Goal: Task Accomplishment & Management: Complete application form

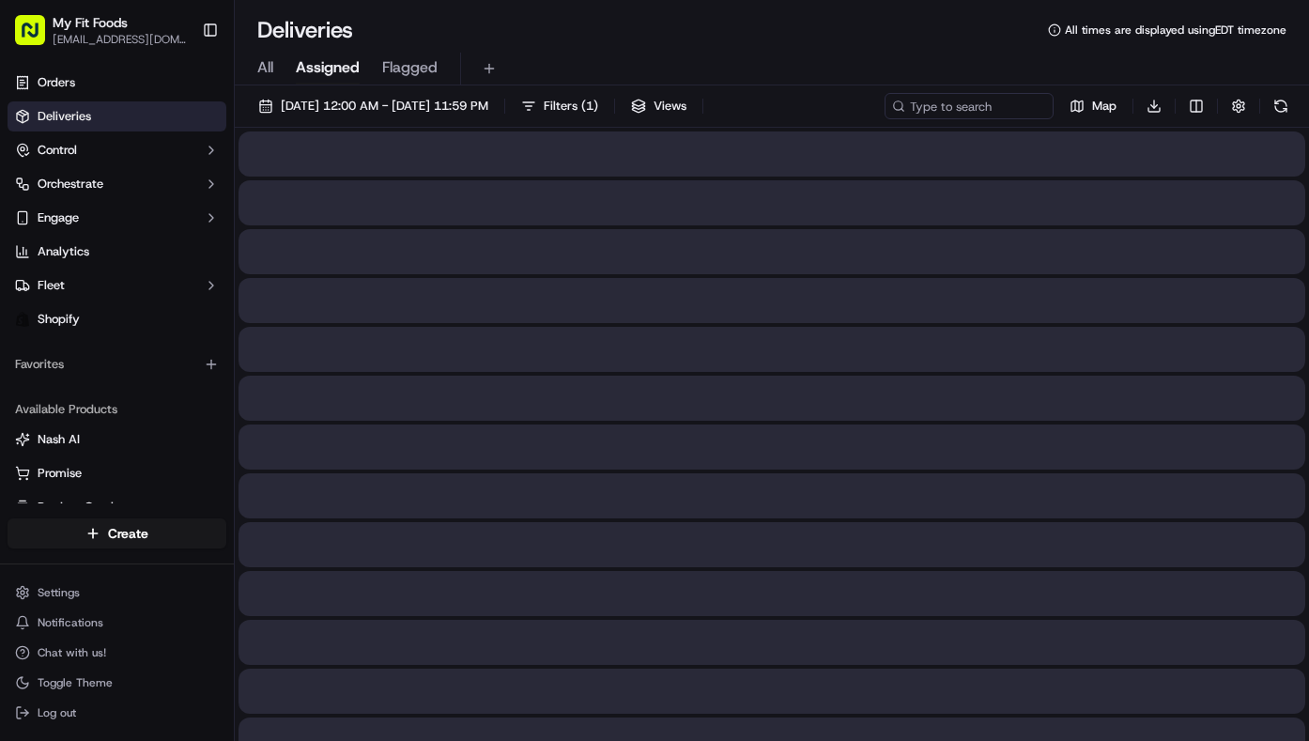
click at [259, 66] on span "All" at bounding box center [265, 67] width 16 height 23
click at [271, 102] on button "[DATE] 12:00 AM - [DATE] 11:59 PM" at bounding box center [373, 106] width 247 height 26
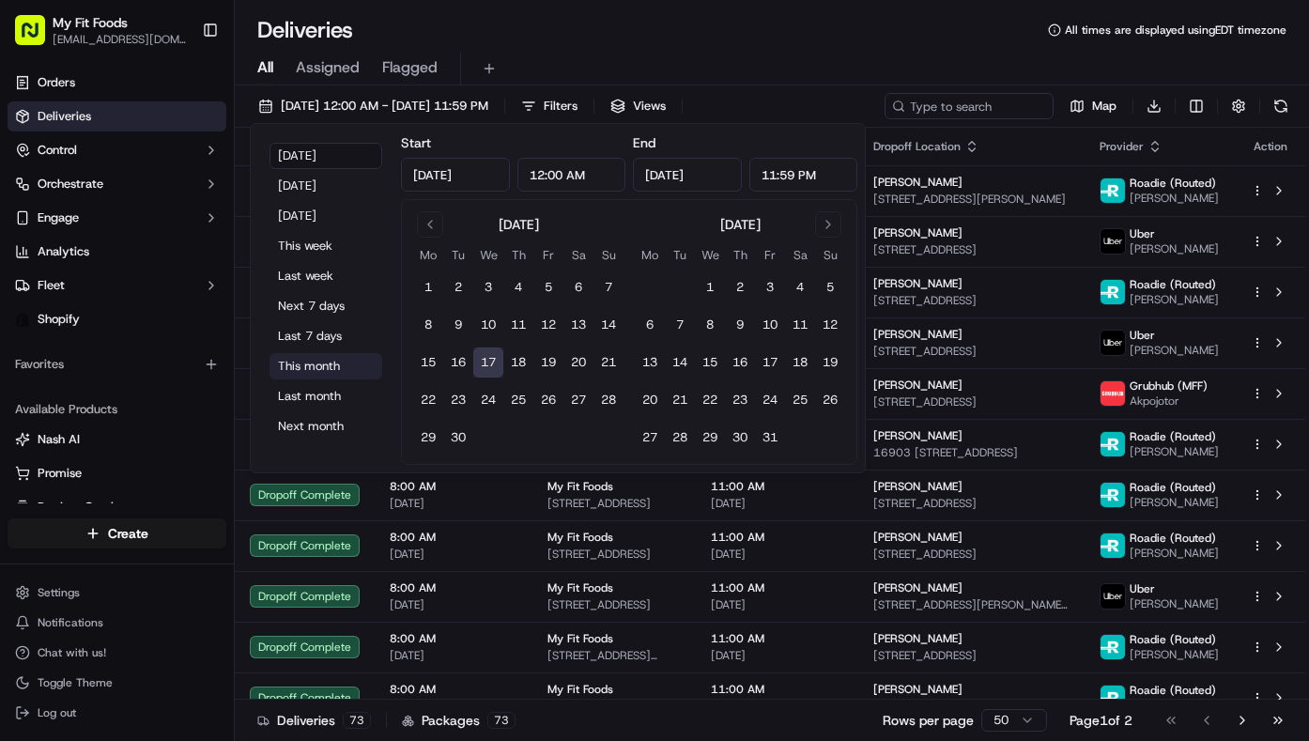
click at [316, 365] on button "This month" at bounding box center [325, 366] width 113 height 26
type input "Sep 1, 2025"
type input "Sep 30, 2025"
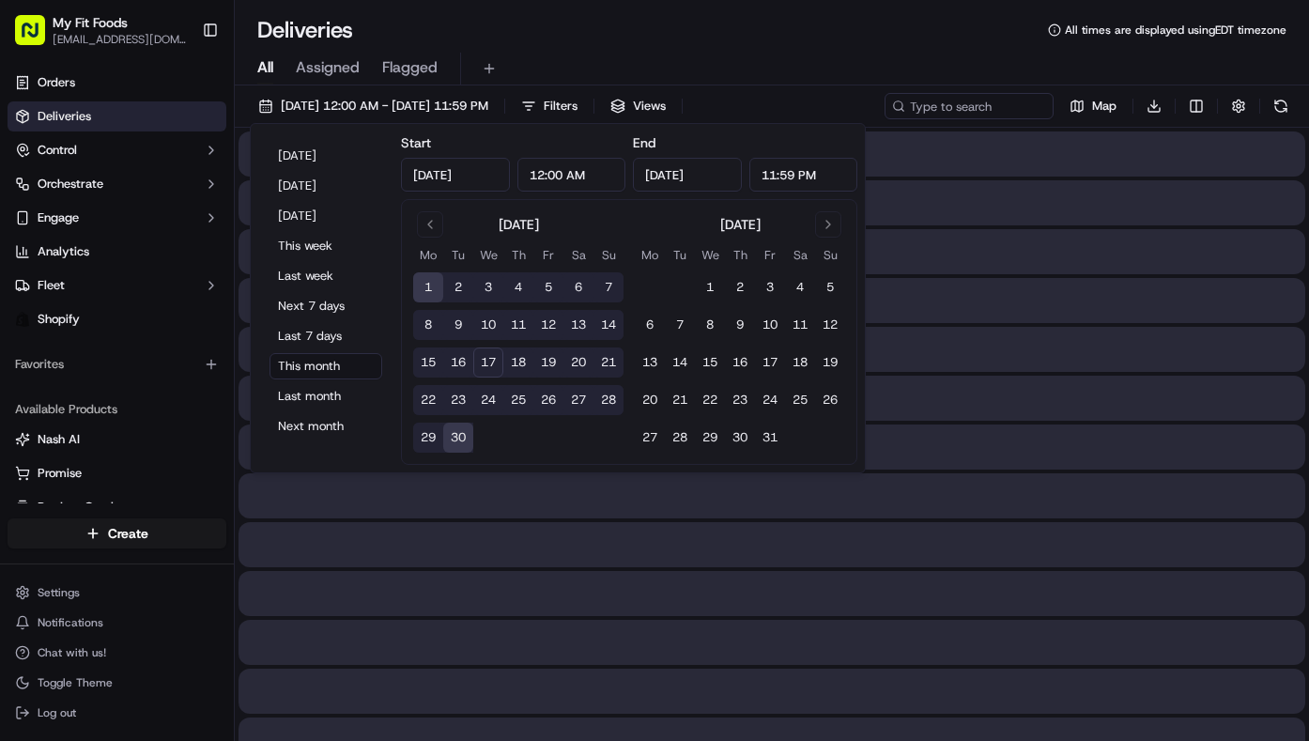
click at [495, 33] on div "Deliveries All times are displayed using EDT timezone" at bounding box center [772, 30] width 1074 height 30
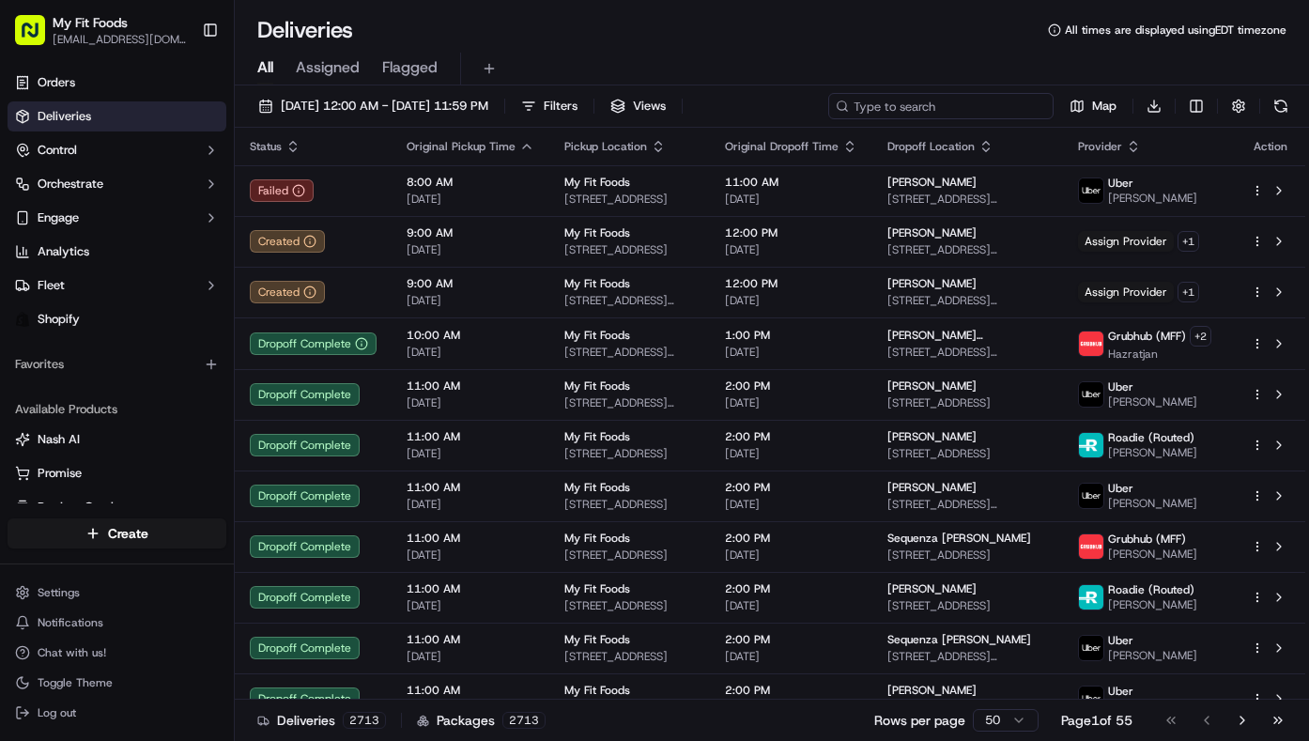
click at [945, 105] on input at bounding box center [940, 106] width 225 height 26
paste input "#927394 Complete"
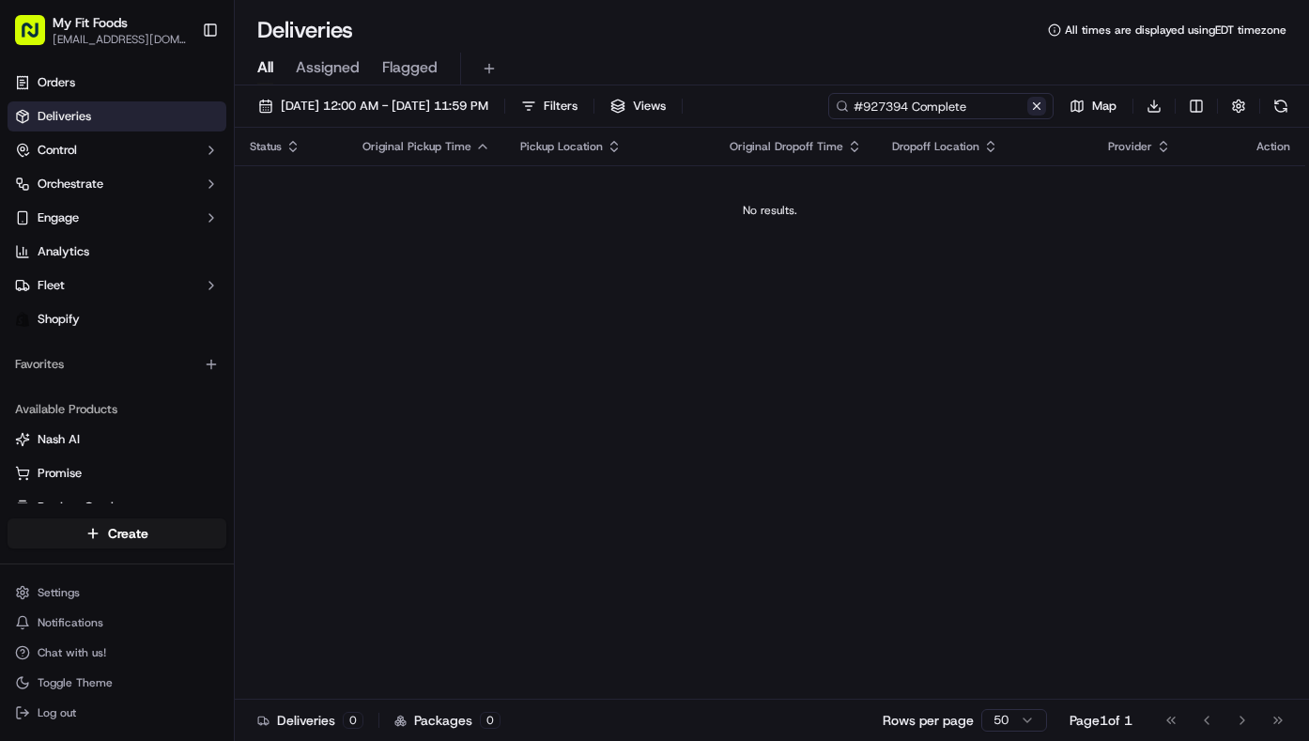
drag, startPoint x: 909, startPoint y: 104, endPoint x: 1028, endPoint y: 105, distance: 119.2
click at [1028, 104] on div "#927394 Complete" at bounding box center [940, 106] width 225 height 26
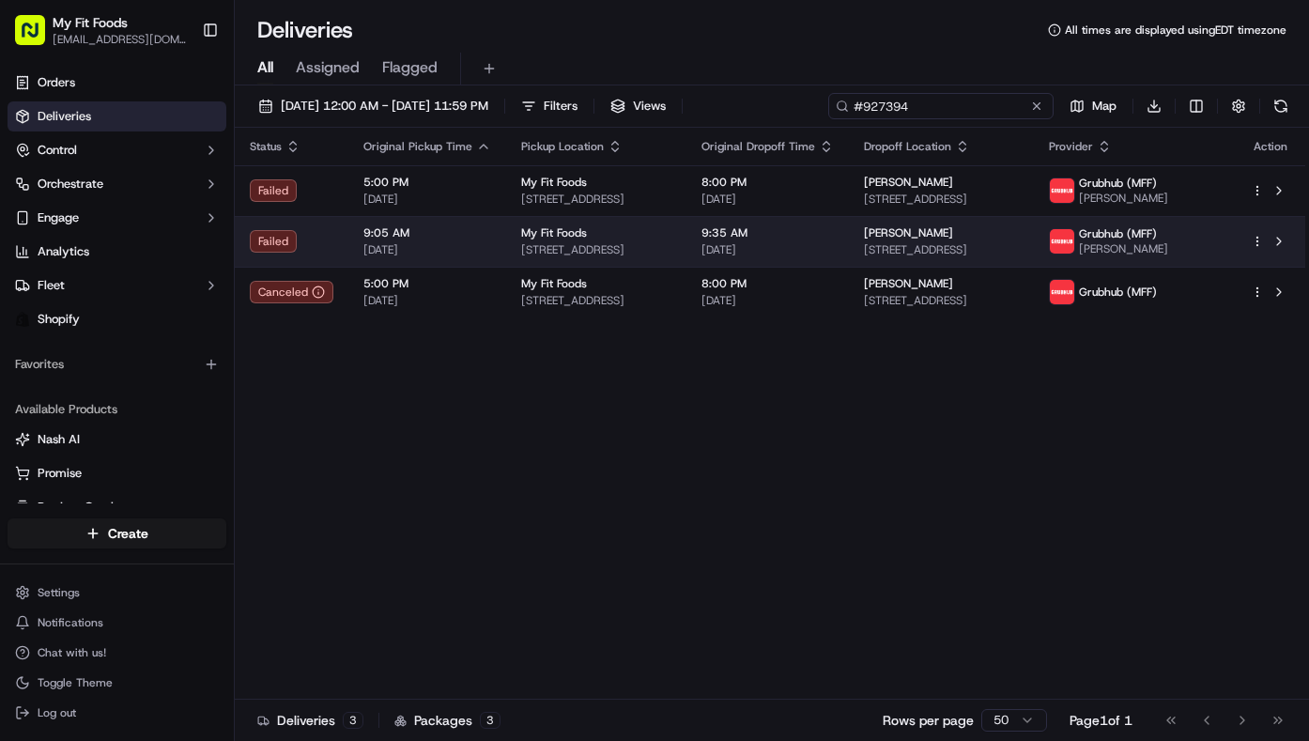
type input "#927394"
click at [1252, 241] on html "My Fit Foods support@myfitfoods.com Toggle Sidebar Orders Deliveries Control Or…" at bounding box center [654, 370] width 1309 height 741
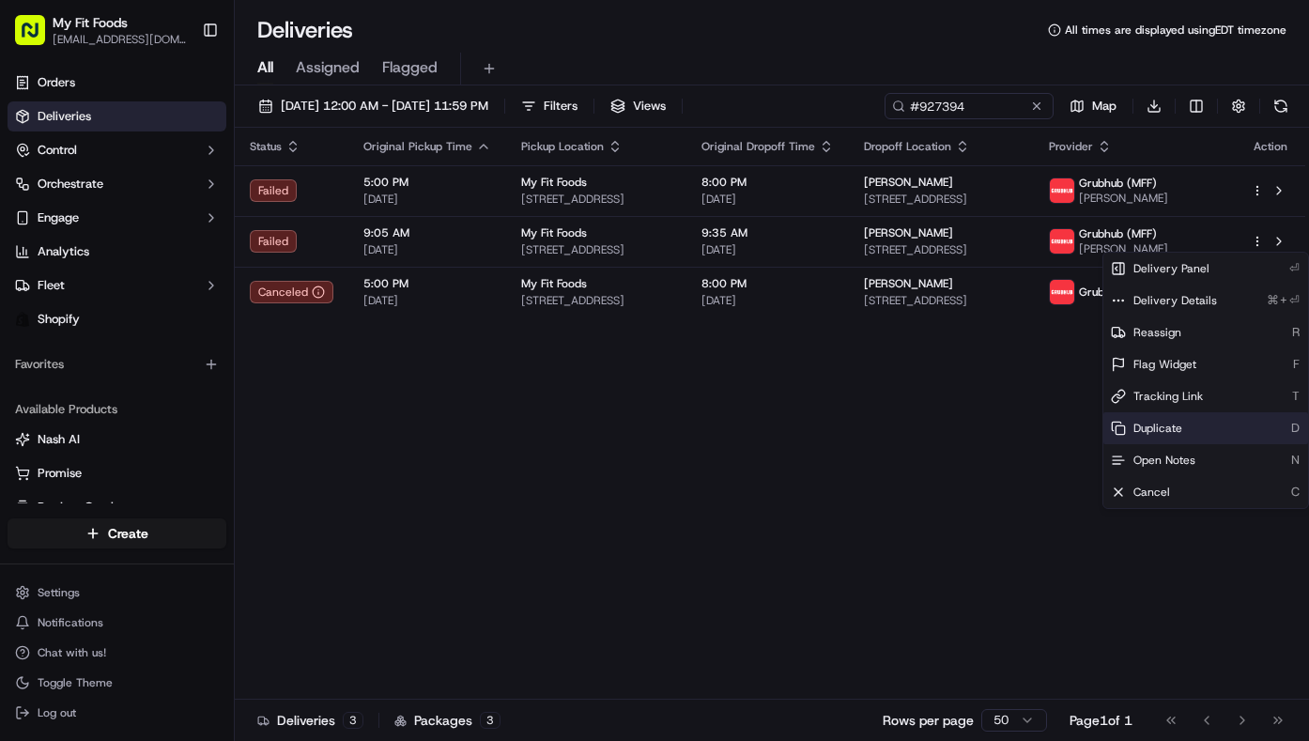
click at [1136, 422] on span "Duplicate" at bounding box center [1157, 428] width 49 height 15
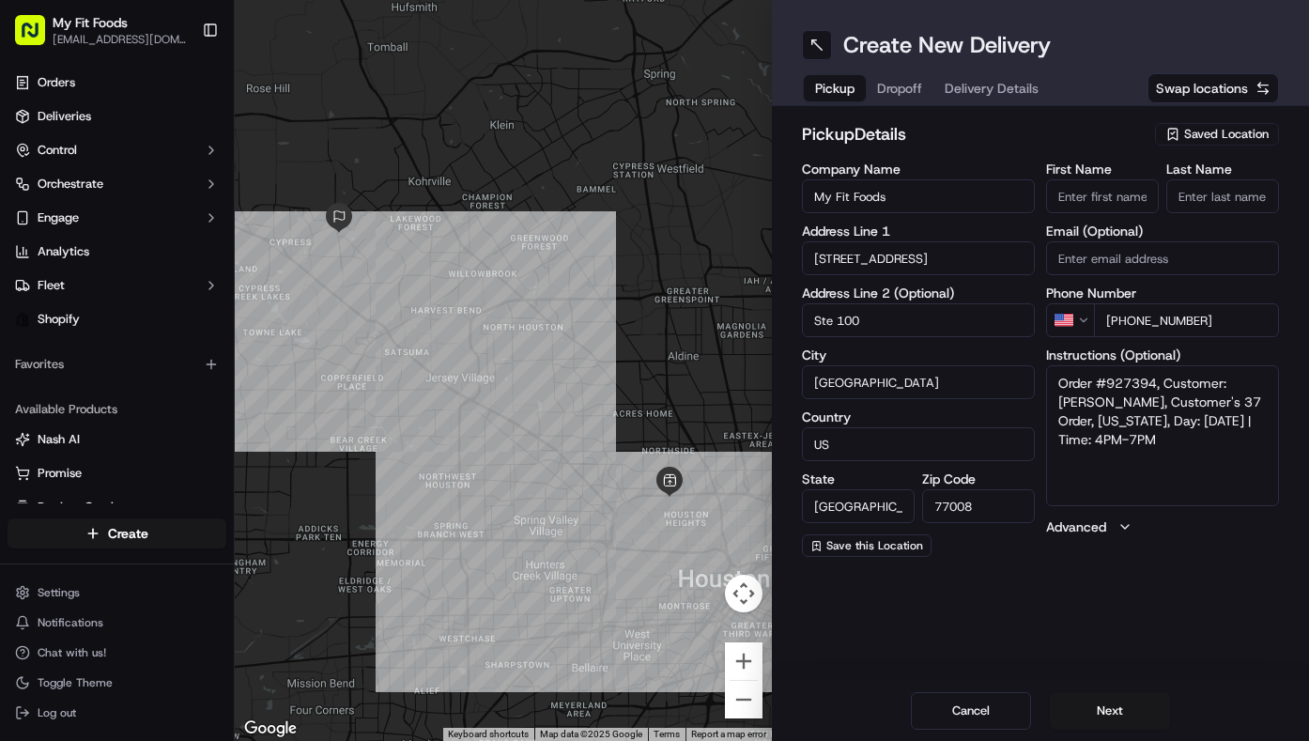
click at [1223, 133] on span "Saved Location" at bounding box center [1226, 134] width 84 height 17
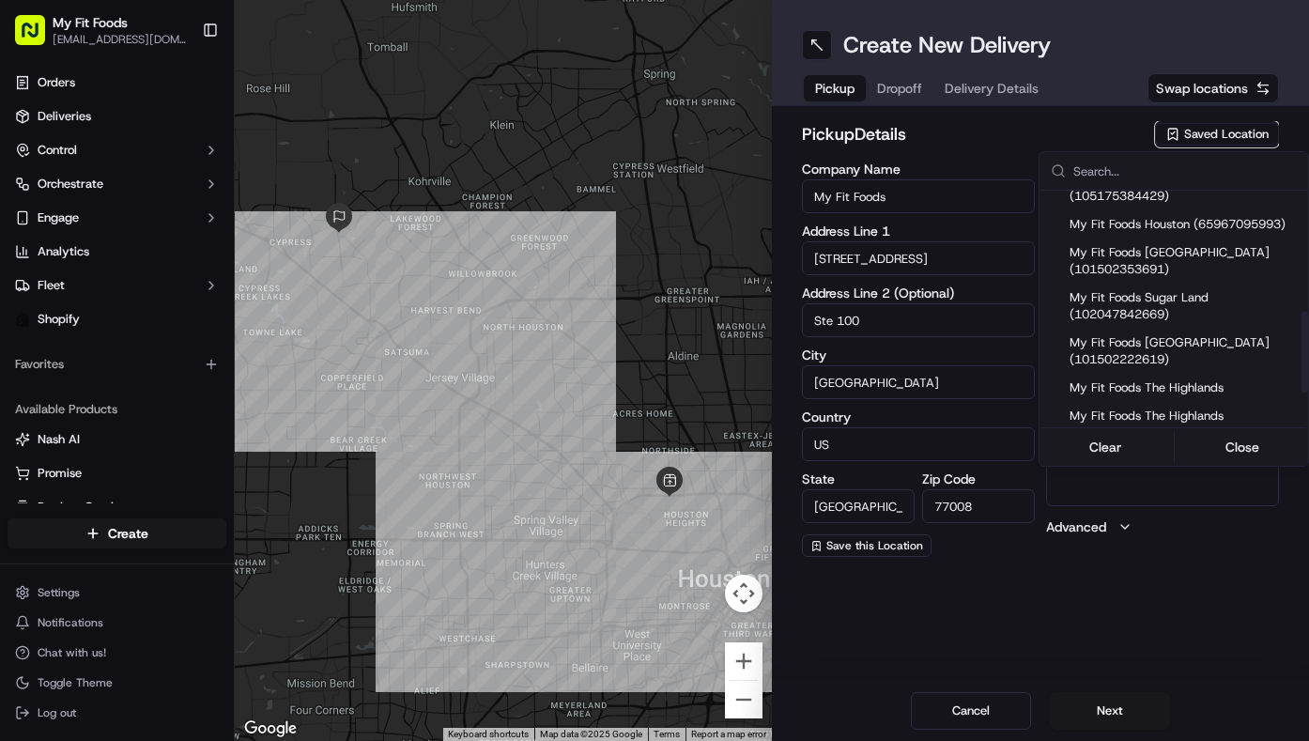
scroll to position [441, 0]
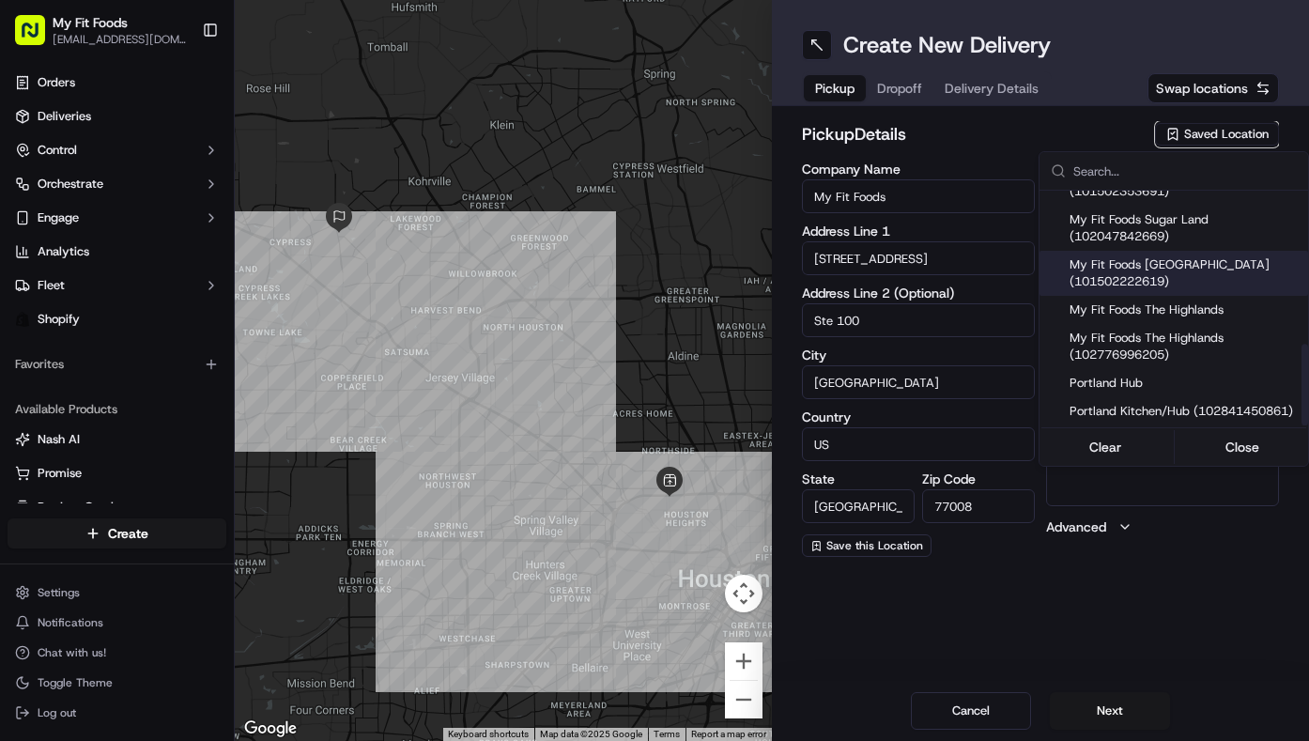
click at [1182, 279] on span "My Fit Foods The Heights (101502222619)" at bounding box center [1184, 273] width 231 height 34
type input "My Fit Foods The Heights"
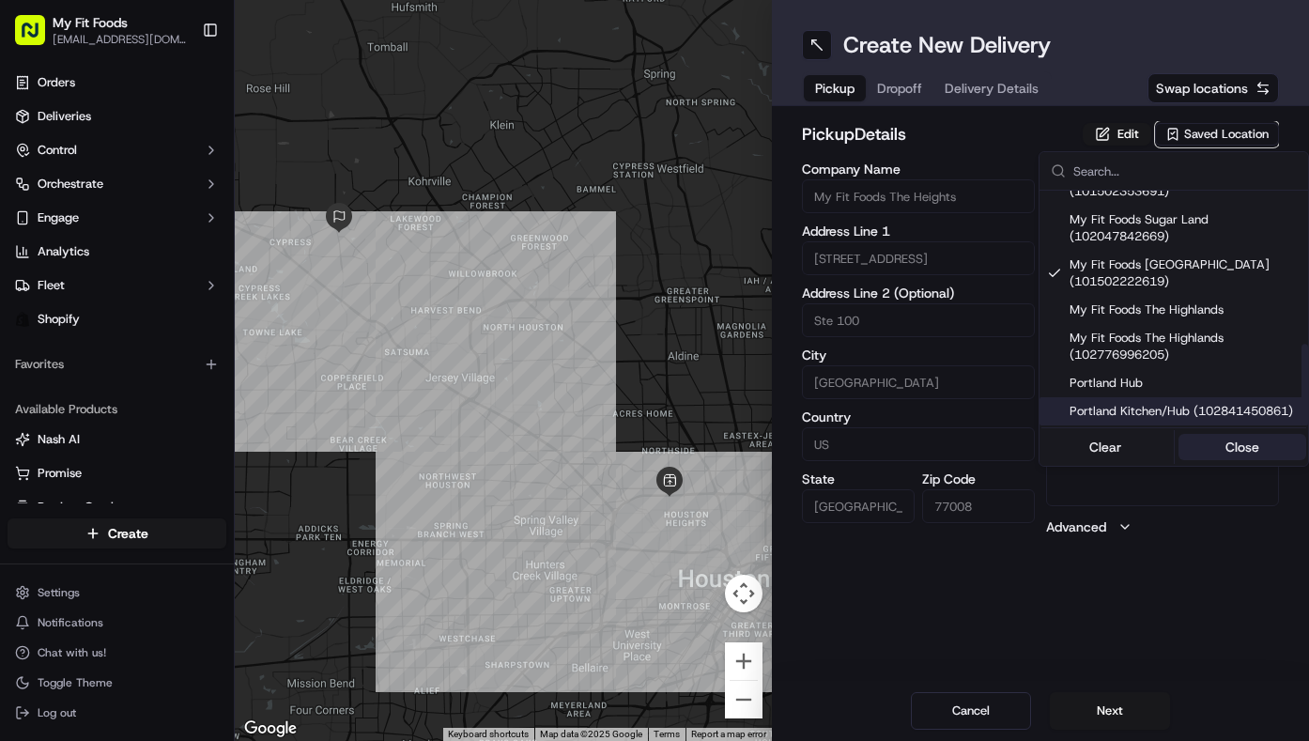
click at [1239, 453] on button "Close" at bounding box center [1242, 447] width 129 height 26
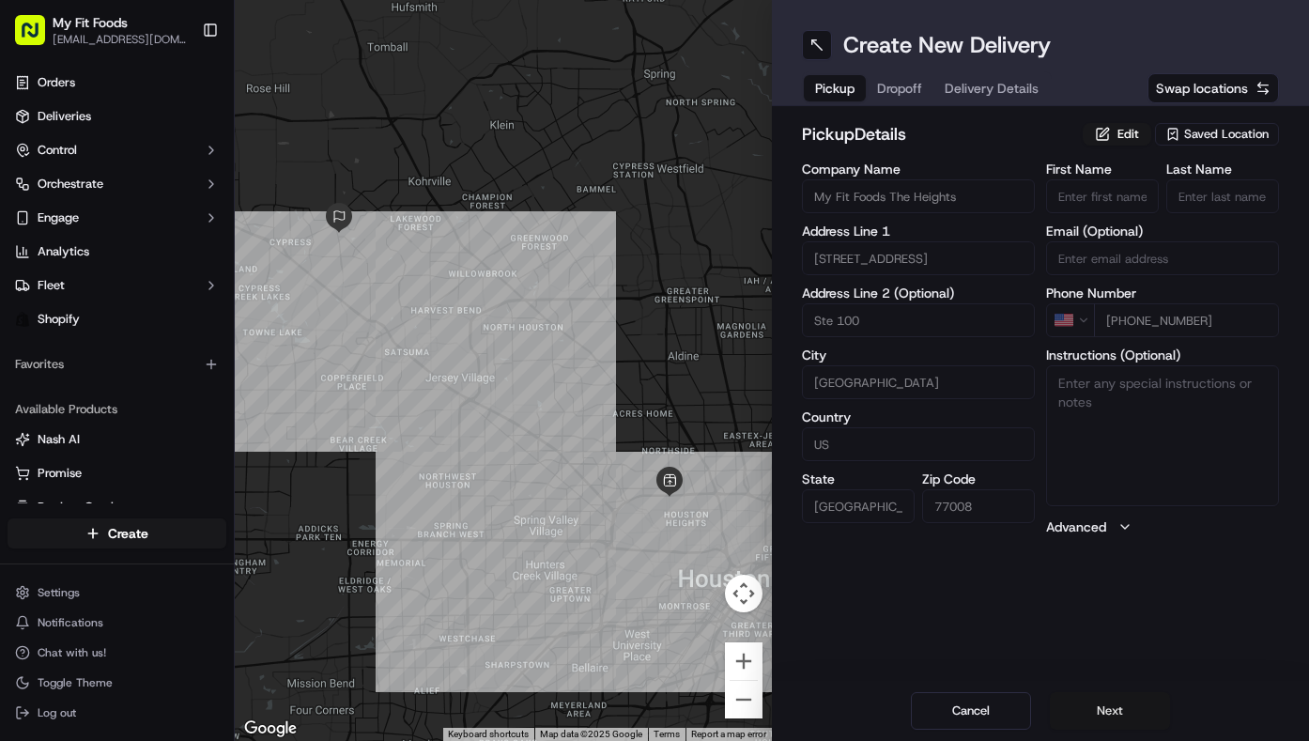
click at [1113, 699] on button "Next" at bounding box center [1110, 711] width 120 height 38
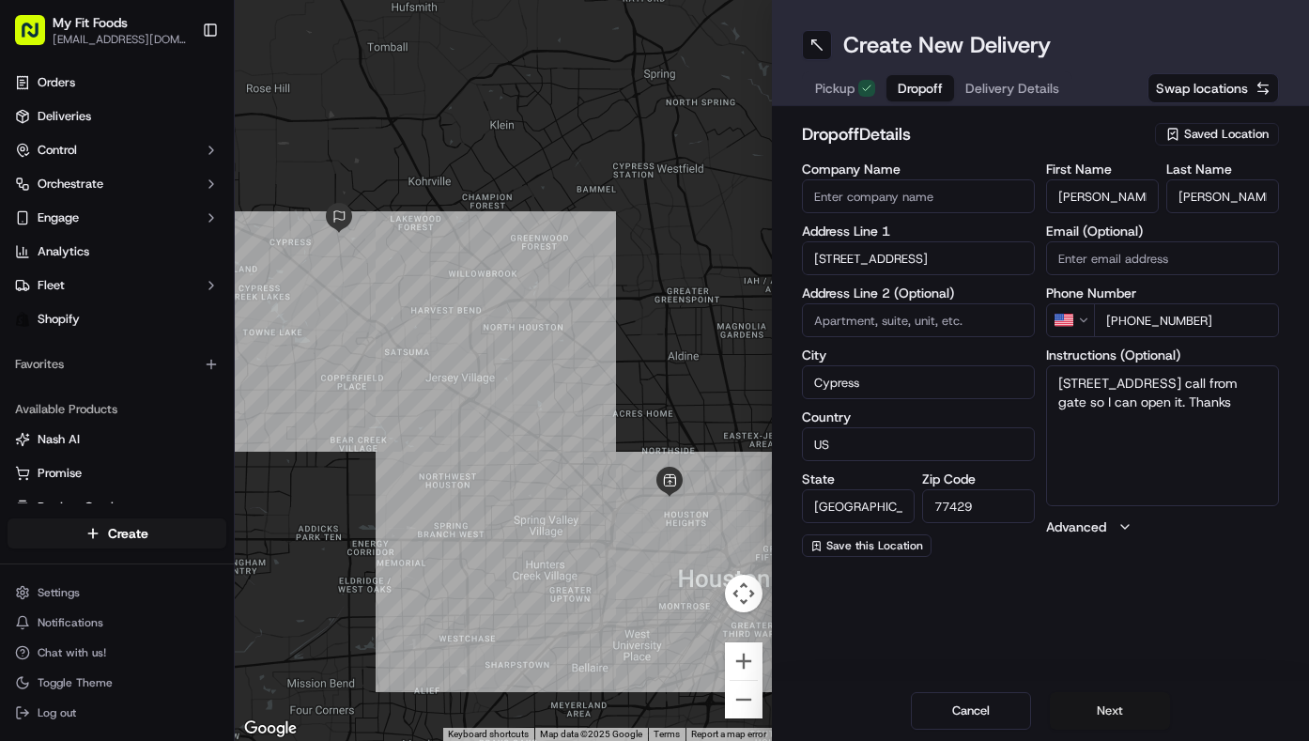
click at [1113, 700] on button "Next" at bounding box center [1110, 711] width 120 height 38
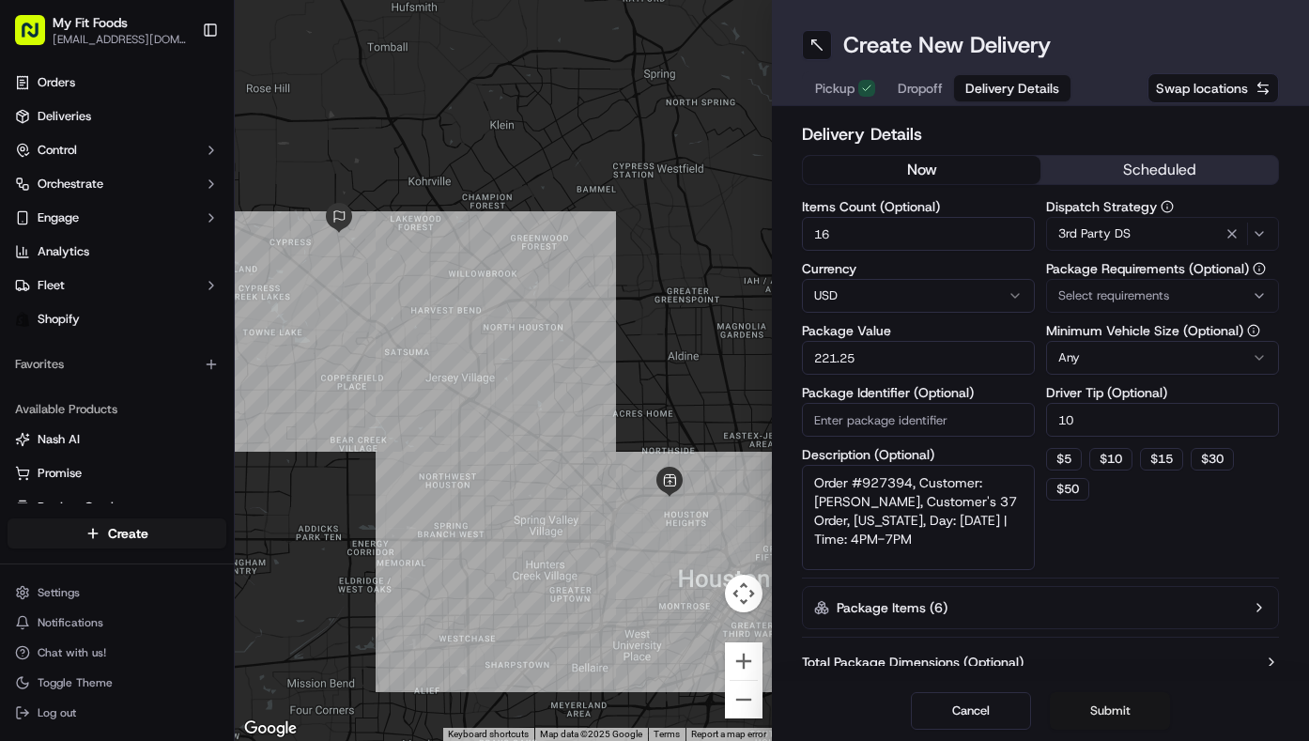
click at [1110, 705] on button "Submit" at bounding box center [1110, 711] width 120 height 38
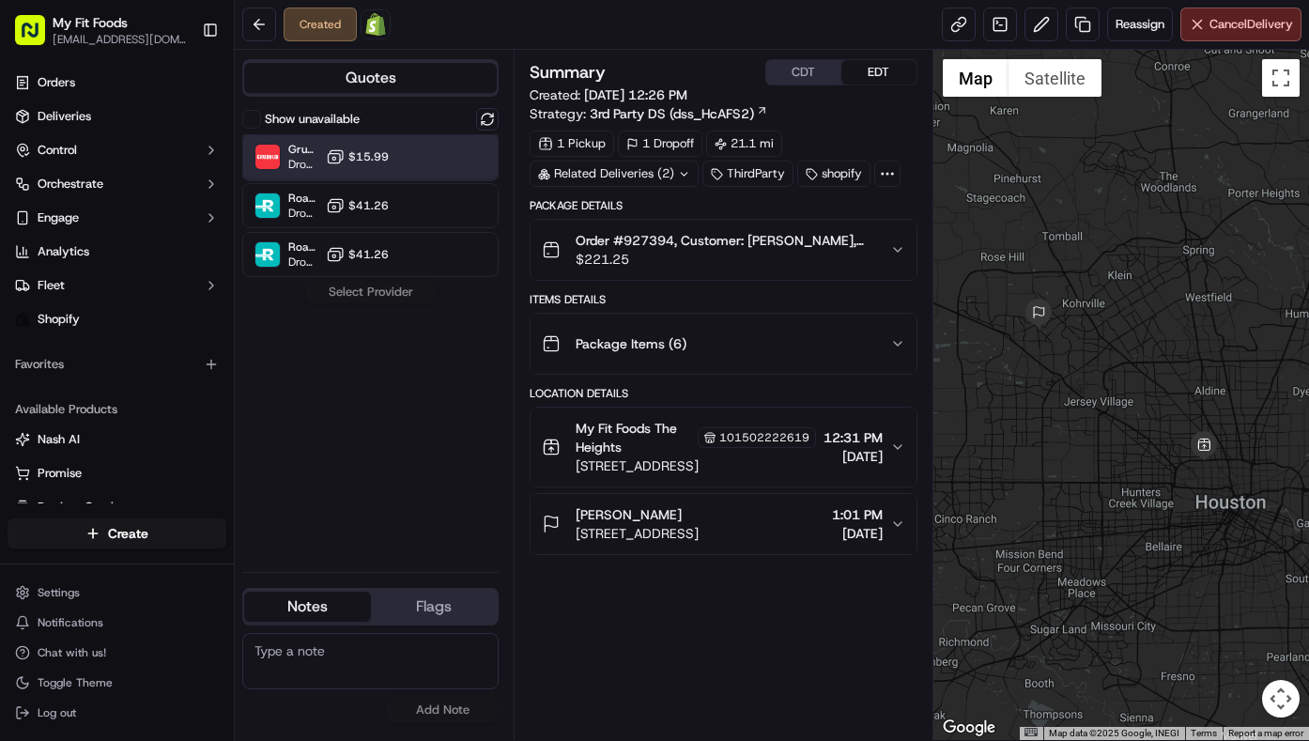
click at [440, 170] on div "Grubhub (MFF) Dropoff ETA 49 minutes $15.99" at bounding box center [370, 156] width 256 height 45
click at [384, 291] on button "Assign Provider" at bounding box center [370, 292] width 133 height 23
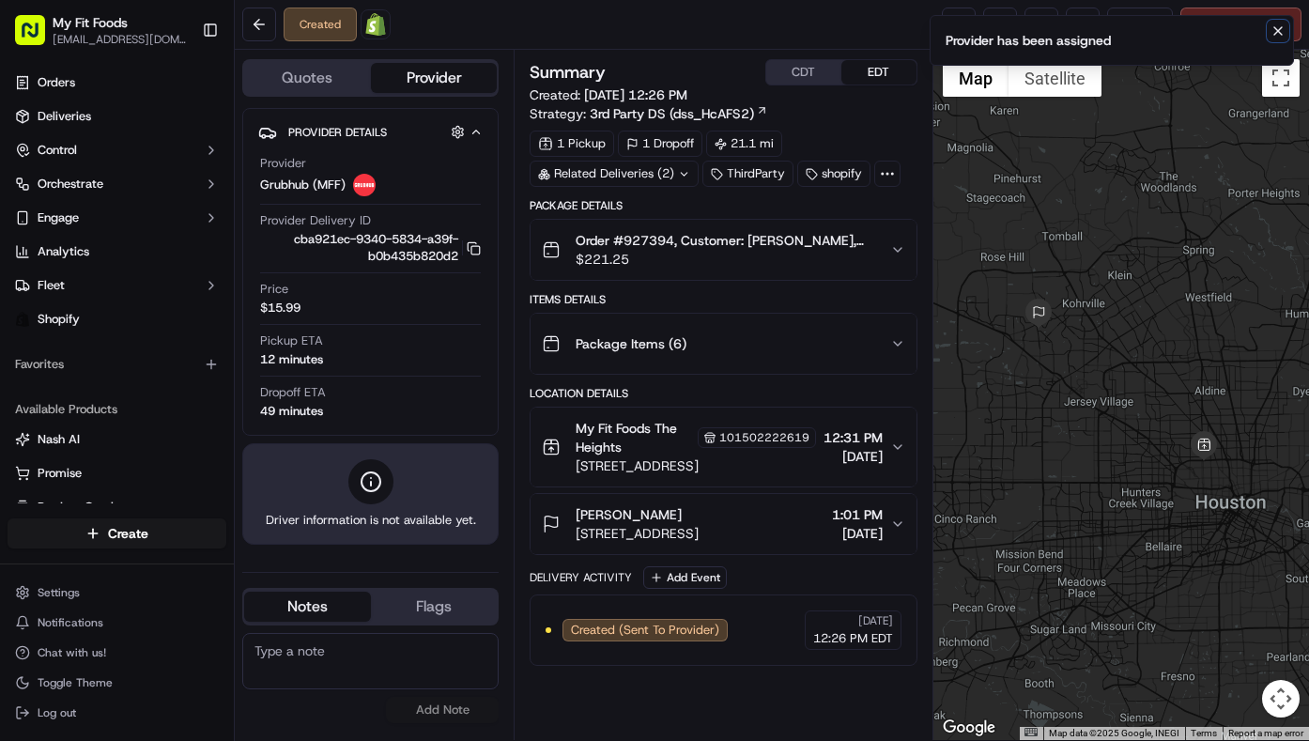
click at [1272, 37] on icon "Notifications (F8)" at bounding box center [1277, 30] width 15 height 15
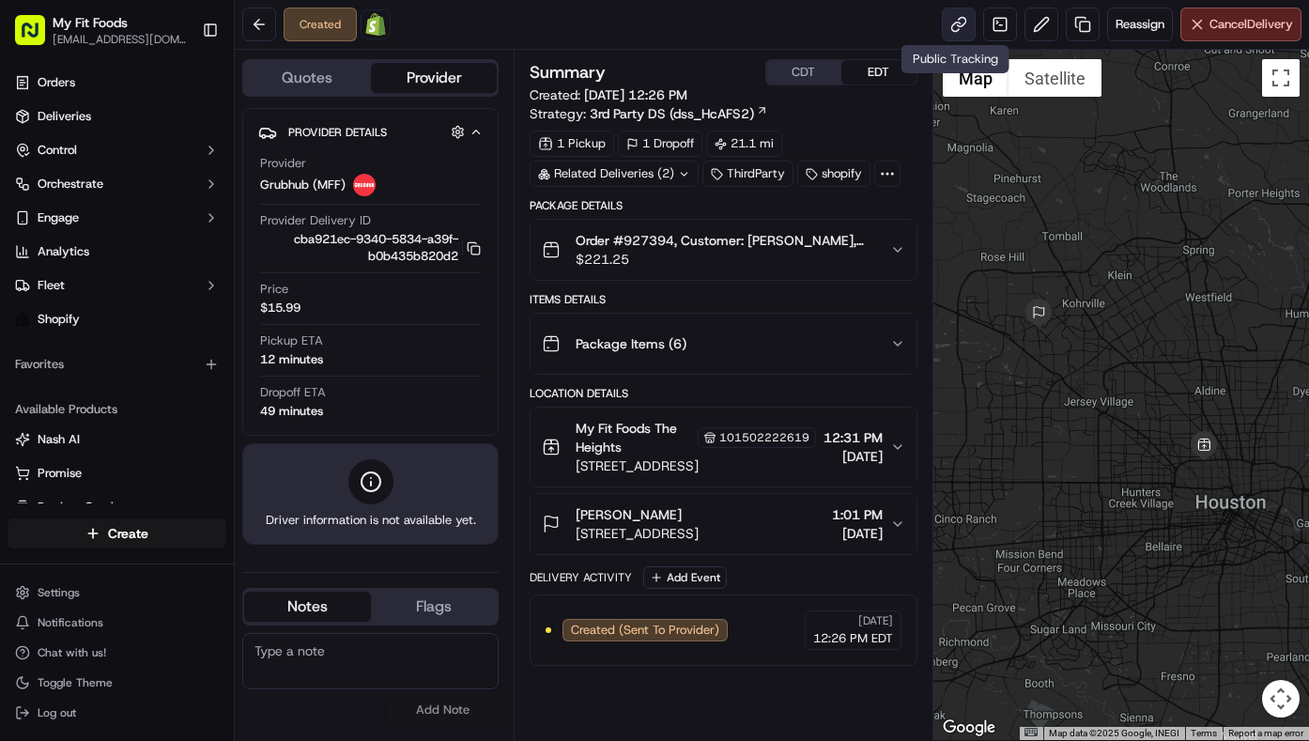
click at [960, 33] on link at bounding box center [959, 25] width 34 height 34
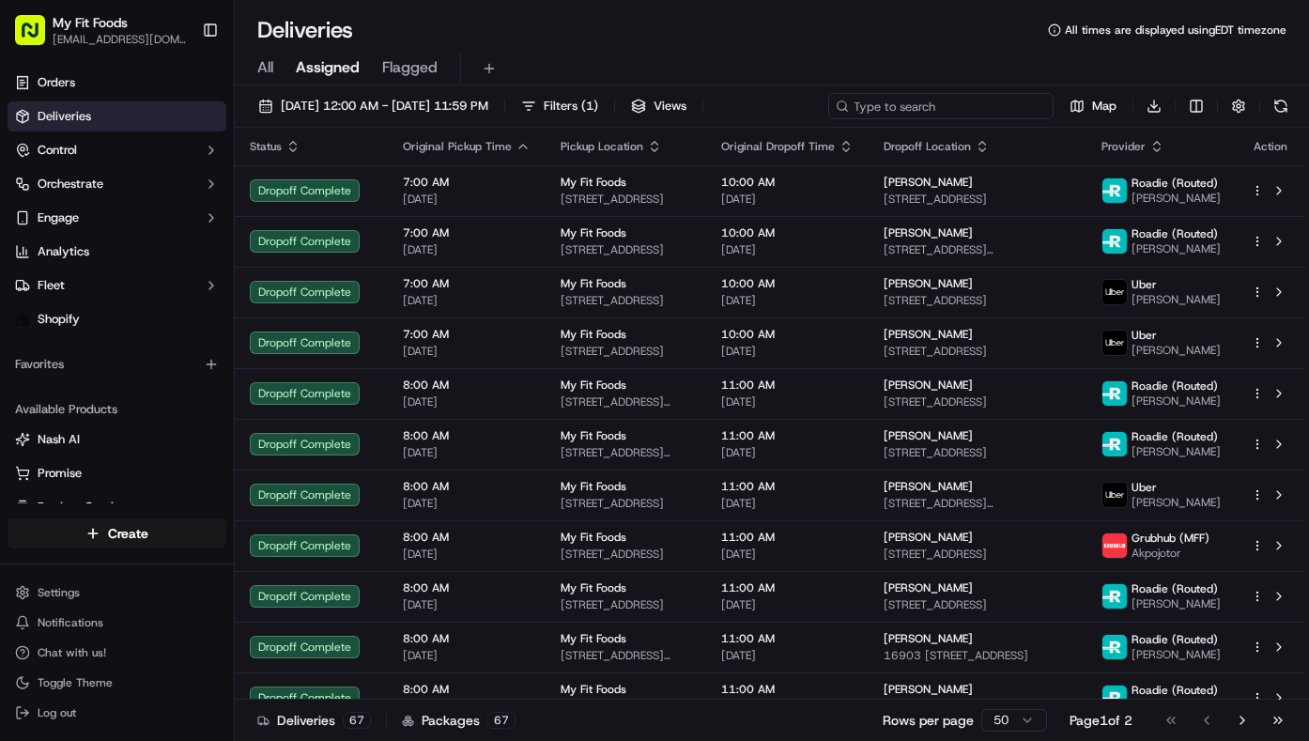
click at [971, 114] on input at bounding box center [940, 106] width 225 height 26
paste input "#927394"
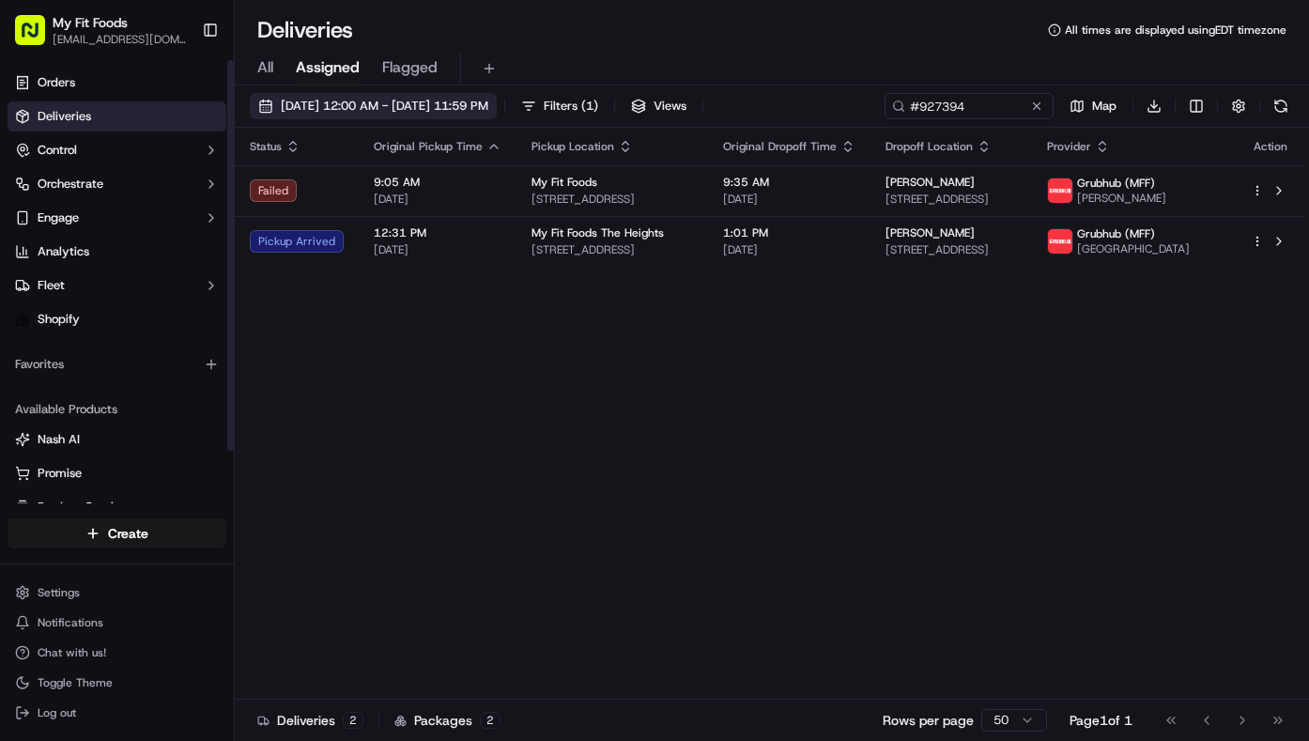
click at [285, 103] on span "09/17/2025 12:00 AM - 09/17/2025 11:59 PM" at bounding box center [384, 106] width 207 height 17
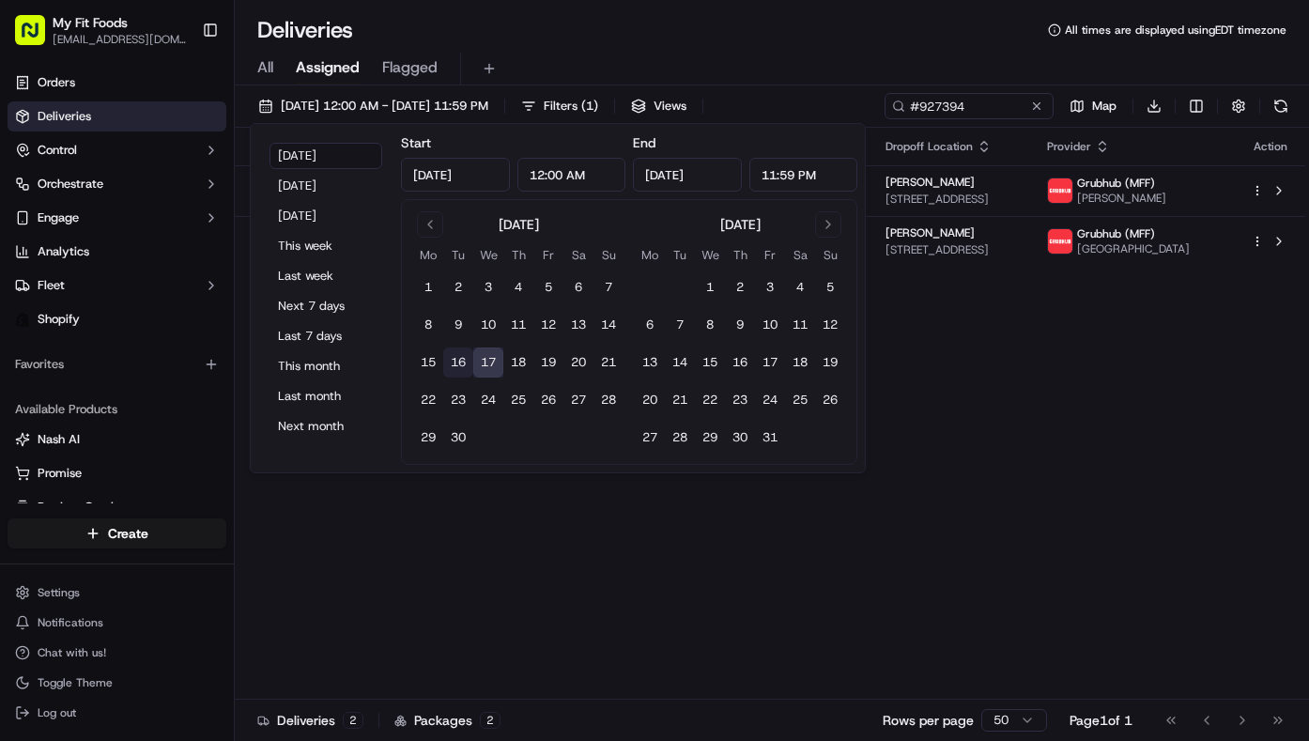
click at [460, 362] on button "16" at bounding box center [458, 362] width 30 height 30
type input "Sep 16, 2025"
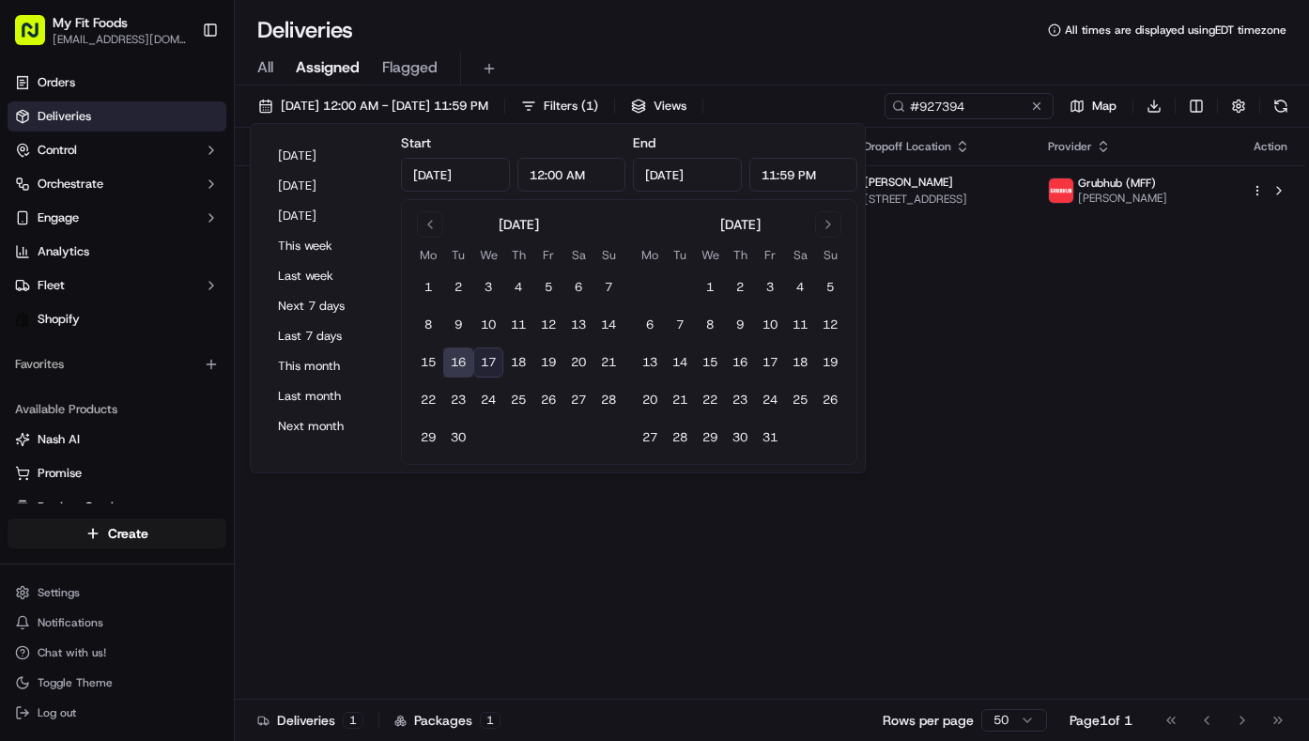
click at [699, 16] on div "Deliveries All times are displayed using EDT timezone" at bounding box center [772, 30] width 1074 height 30
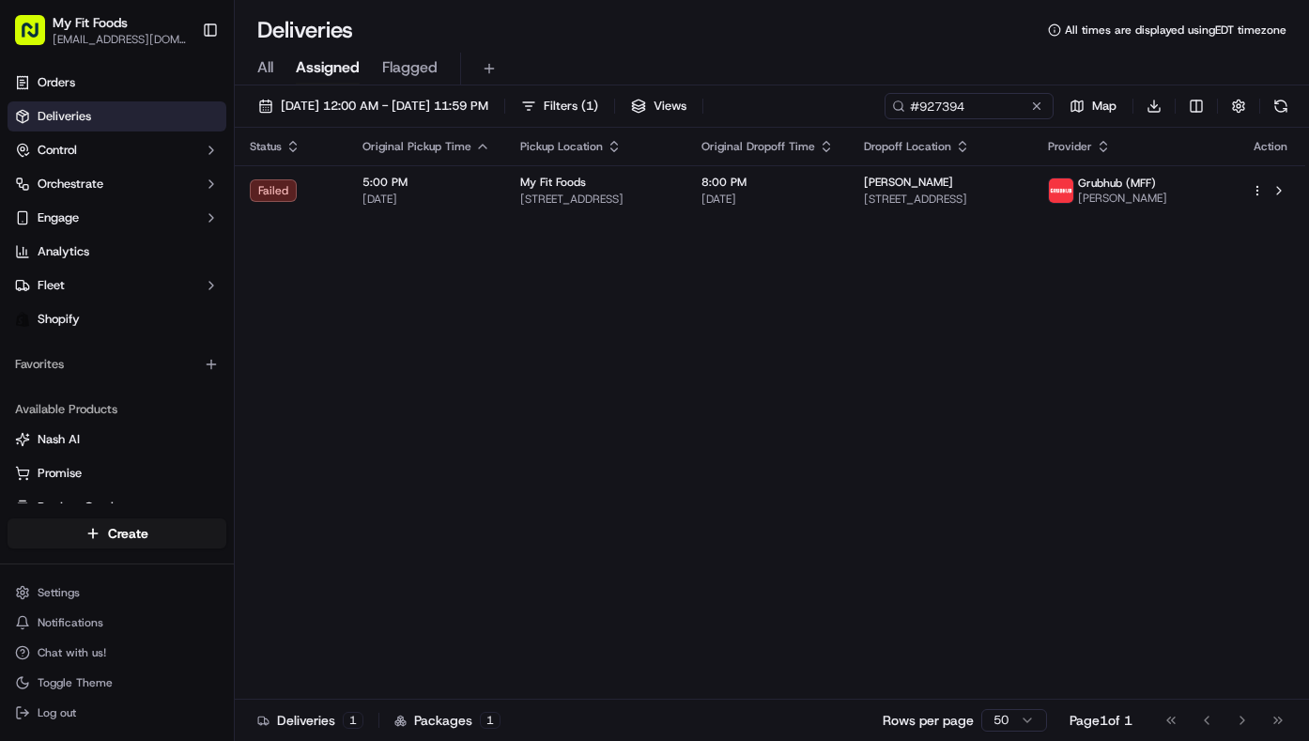
click at [264, 69] on span "All" at bounding box center [265, 67] width 16 height 23
click at [1040, 105] on button at bounding box center [1036, 106] width 19 height 19
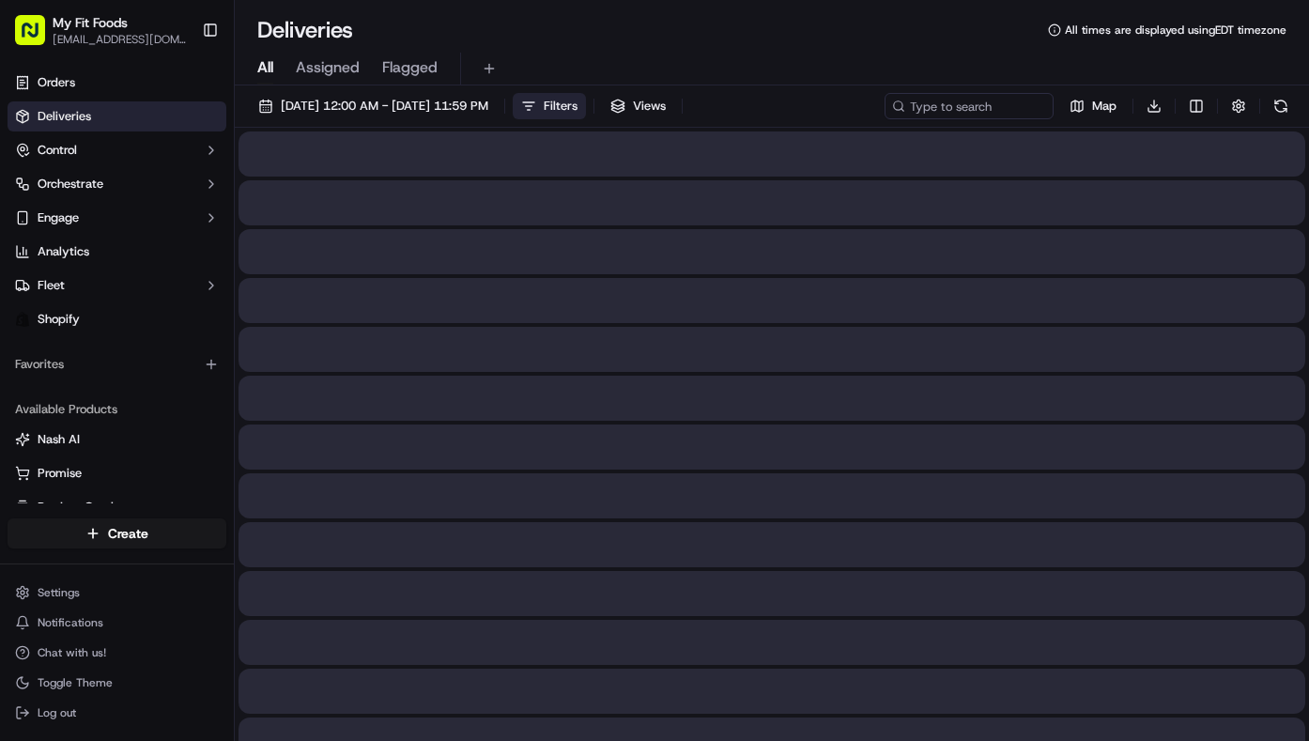
click at [577, 100] on span "Filters" at bounding box center [561, 106] width 34 height 17
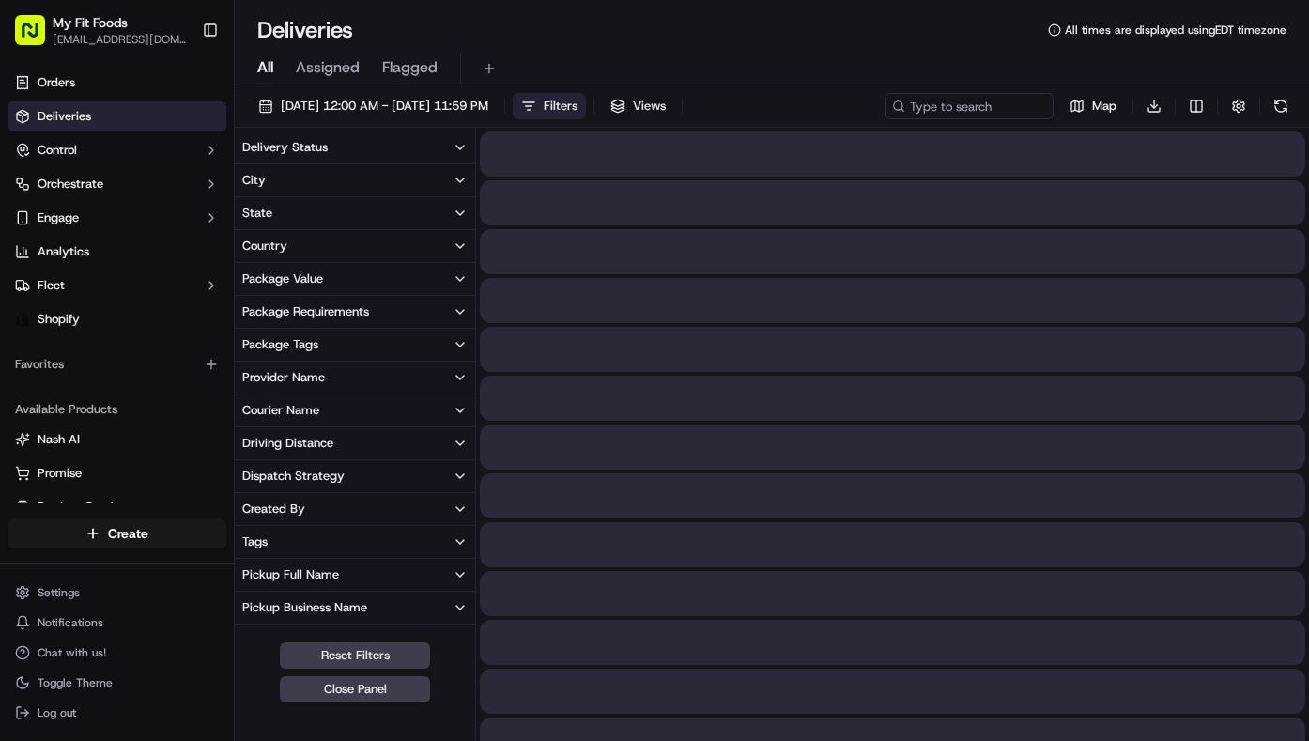
click at [332, 153] on button "Delivery Status" at bounding box center [355, 147] width 240 height 32
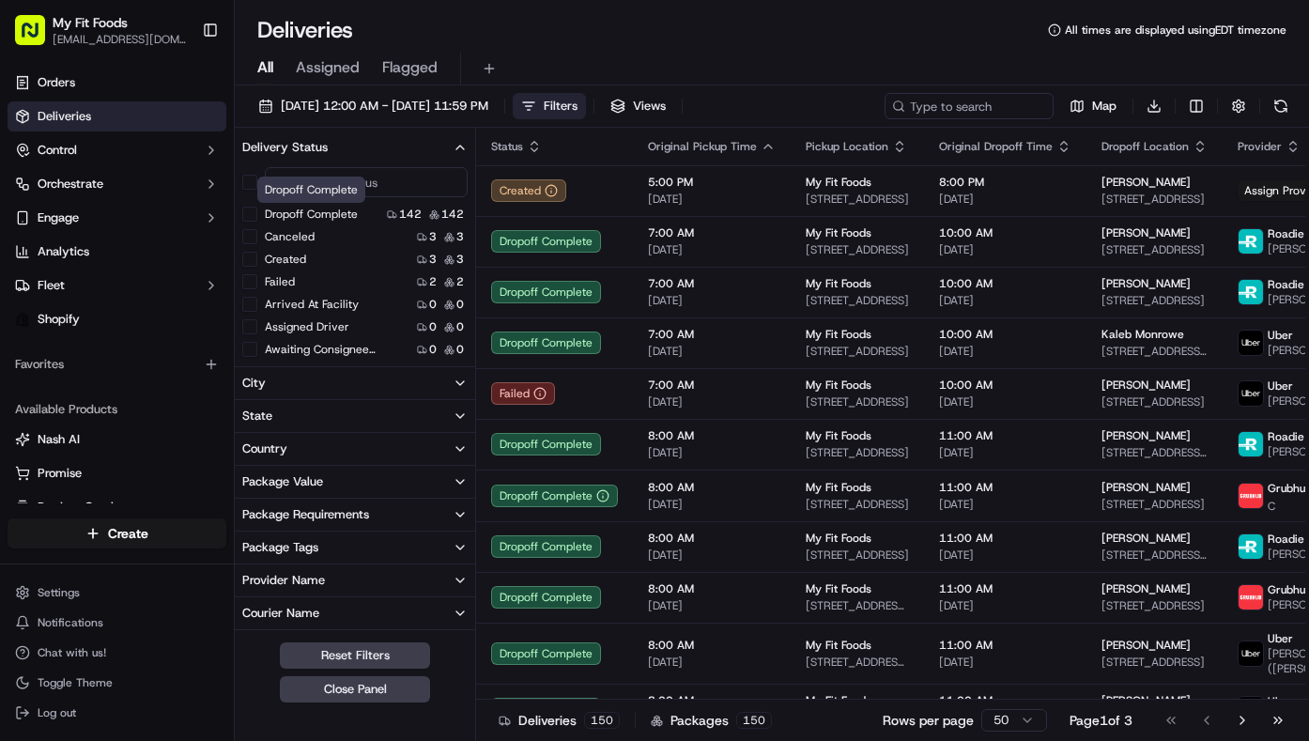
click at [315, 212] on label "Dropoff Complete" at bounding box center [311, 214] width 93 height 15
click at [257, 212] on button "Dropoff Complete" at bounding box center [249, 214] width 15 height 15
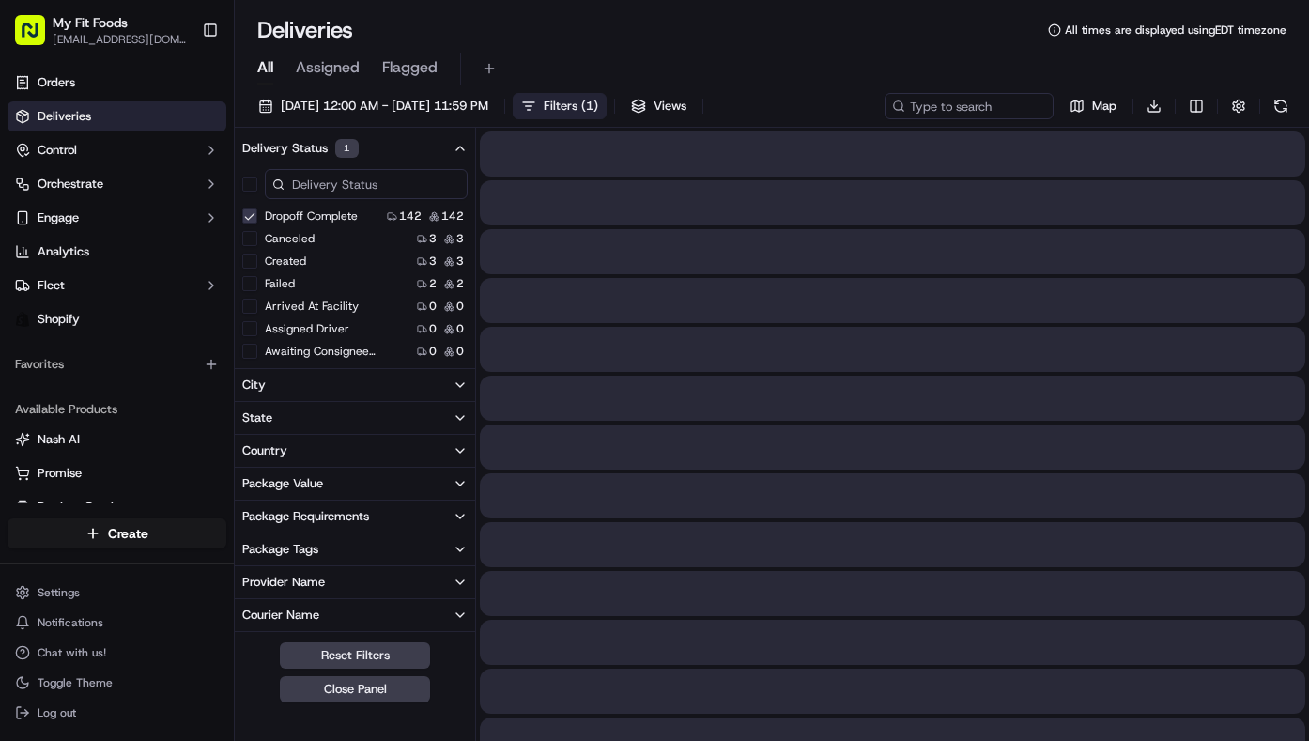
click at [283, 548] on div "Package Tags" at bounding box center [280, 549] width 76 height 17
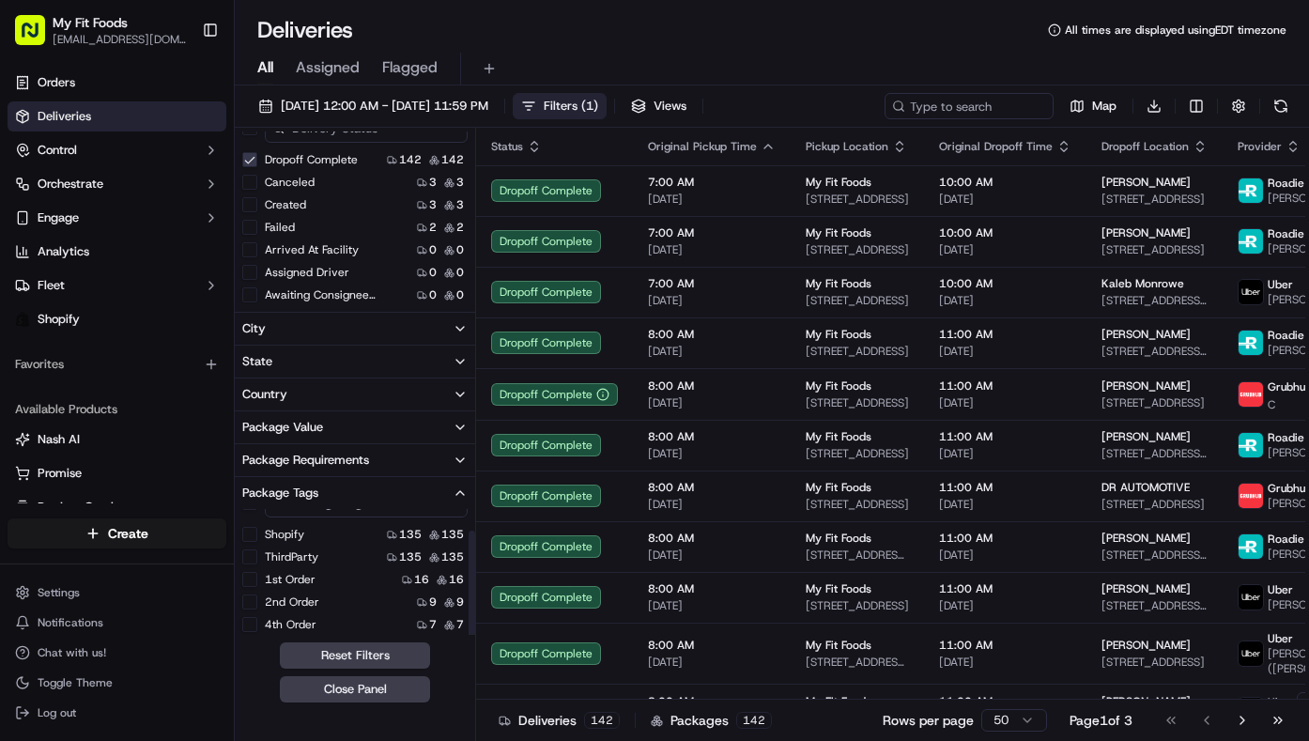
scroll to position [24, 0]
click at [284, 581] on label "1st Order" at bounding box center [290, 580] width 51 height 15
click at [257, 581] on Order "1st Order" at bounding box center [249, 580] width 15 height 15
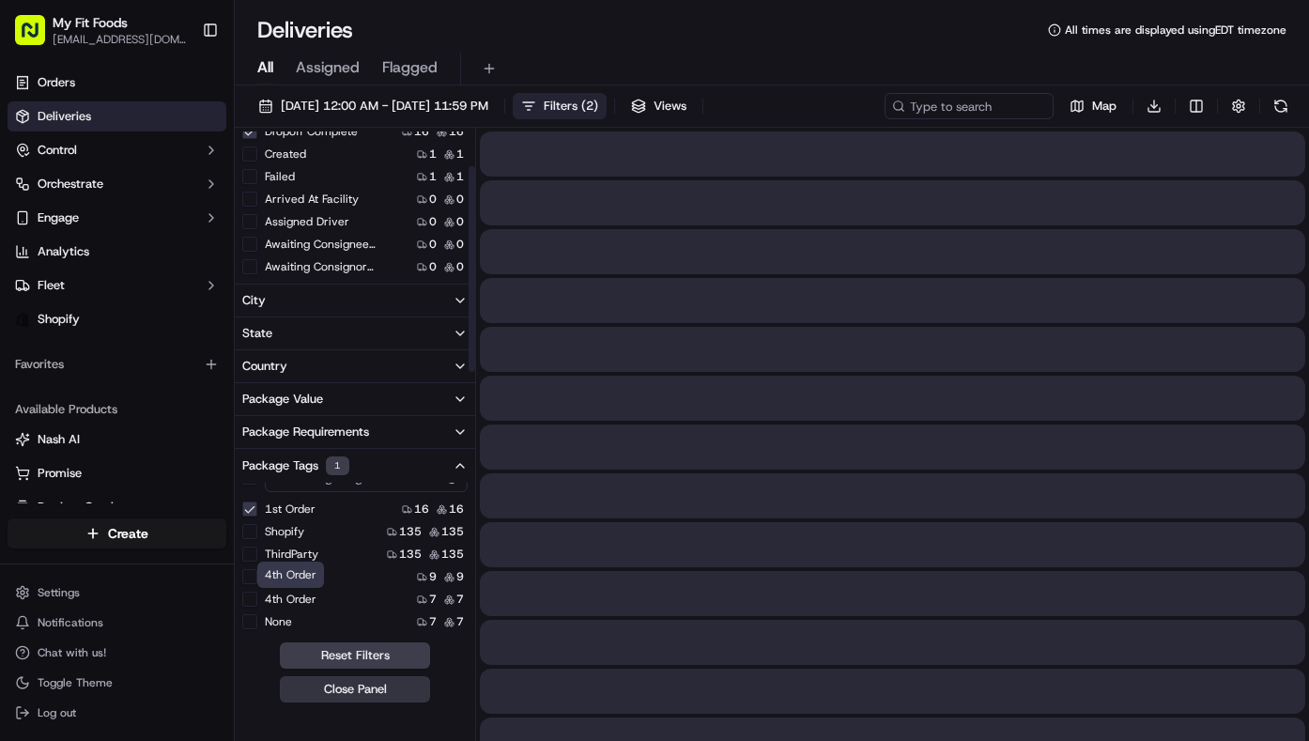
click at [342, 690] on button "Close Panel" at bounding box center [355, 689] width 150 height 26
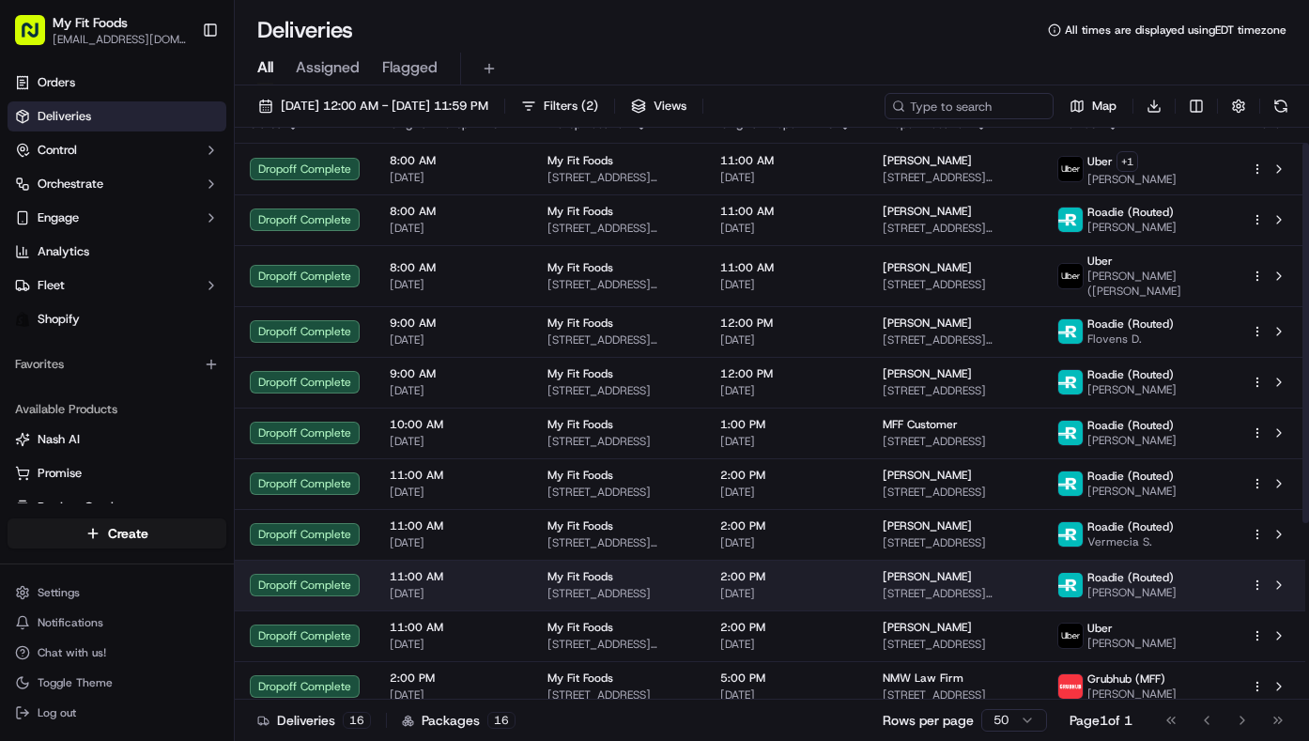
scroll to position [0, 0]
